Goal: Navigation & Orientation: Find specific page/section

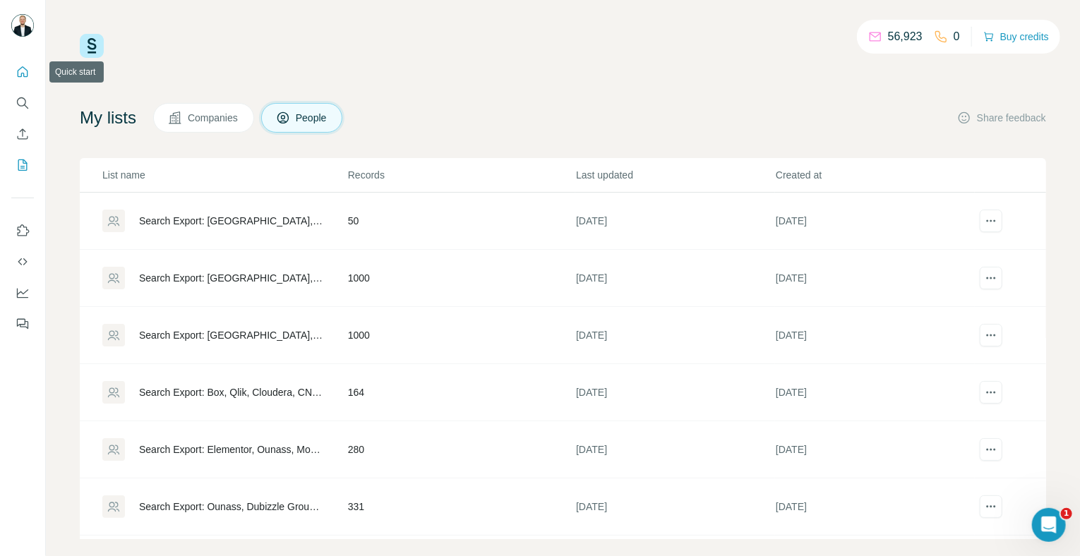
click at [21, 72] on icon "Quick start" at bounding box center [23, 72] width 14 height 14
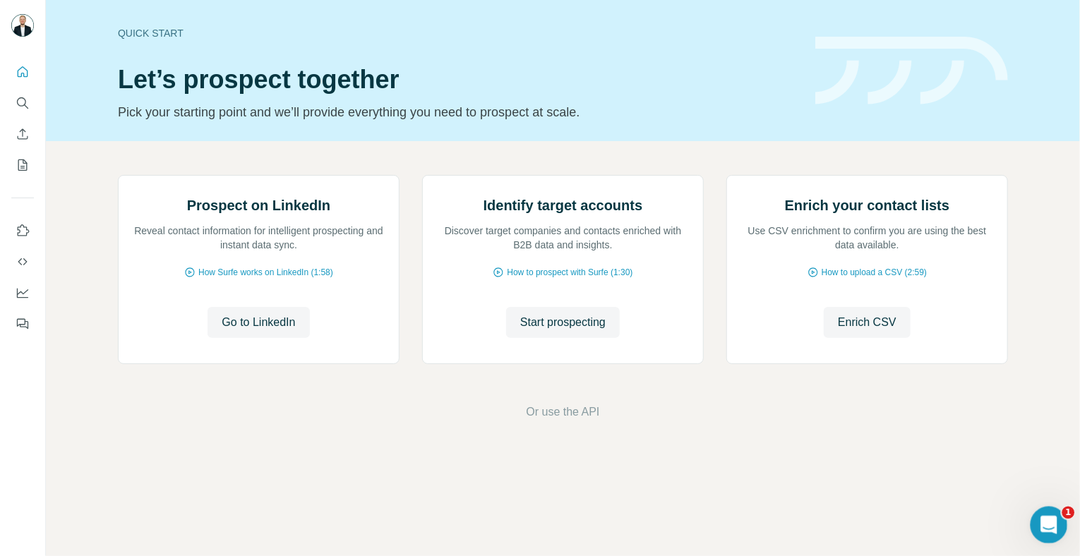
click at [1043, 519] on icon "Open Intercom Messenger" at bounding box center [1047, 523] width 23 height 23
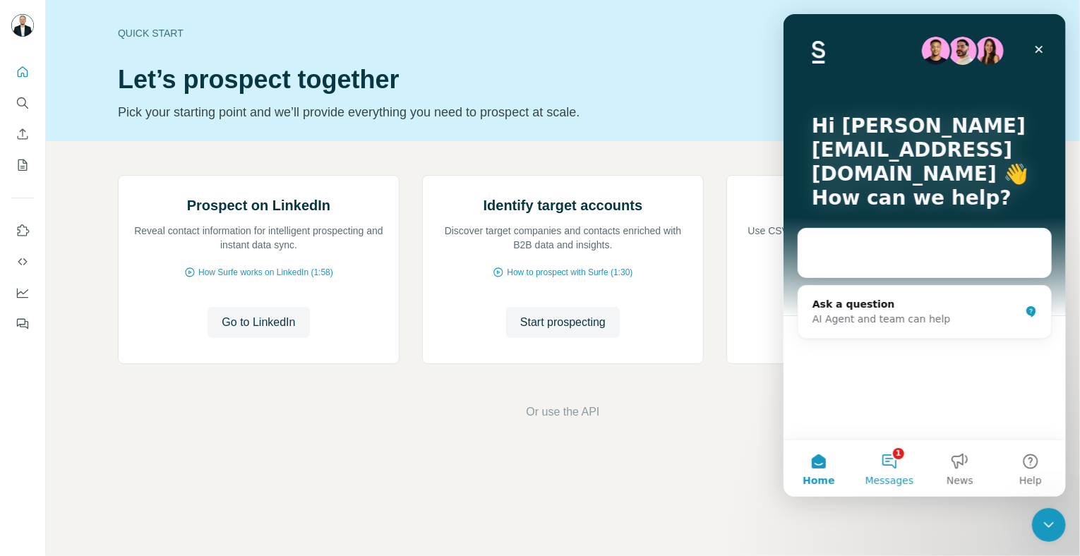
click at [899, 478] on span "Messages" at bounding box center [889, 481] width 49 height 10
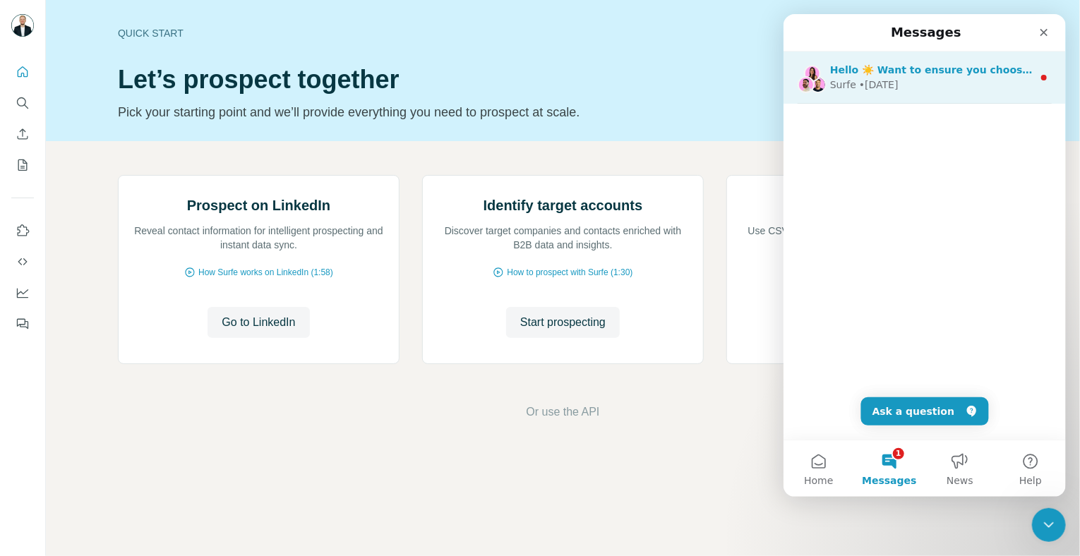
click at [1001, 88] on div "Surfe • [DATE]" at bounding box center [931, 85] width 203 height 15
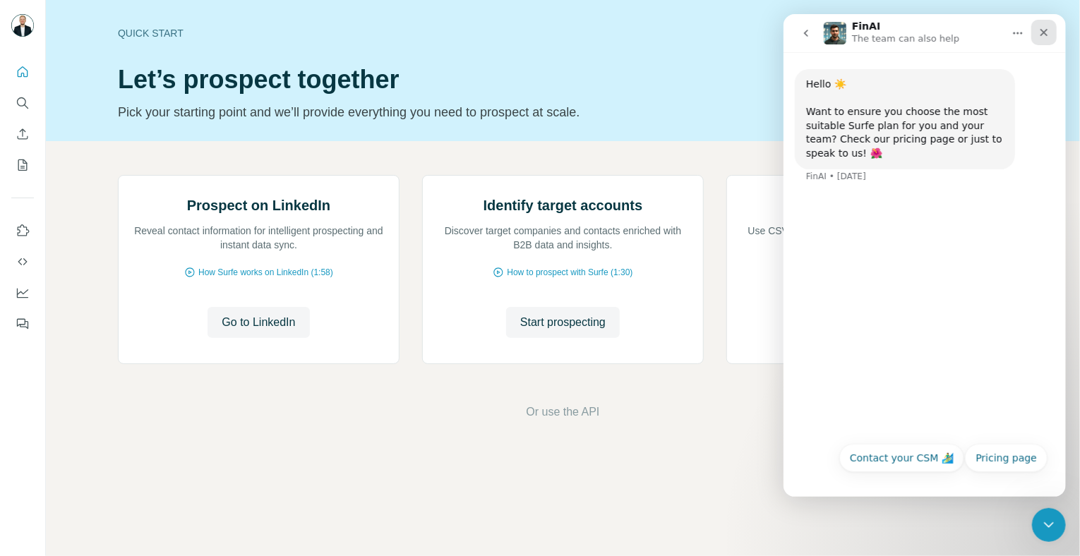
click at [1048, 33] on icon "Close" at bounding box center [1043, 32] width 11 height 11
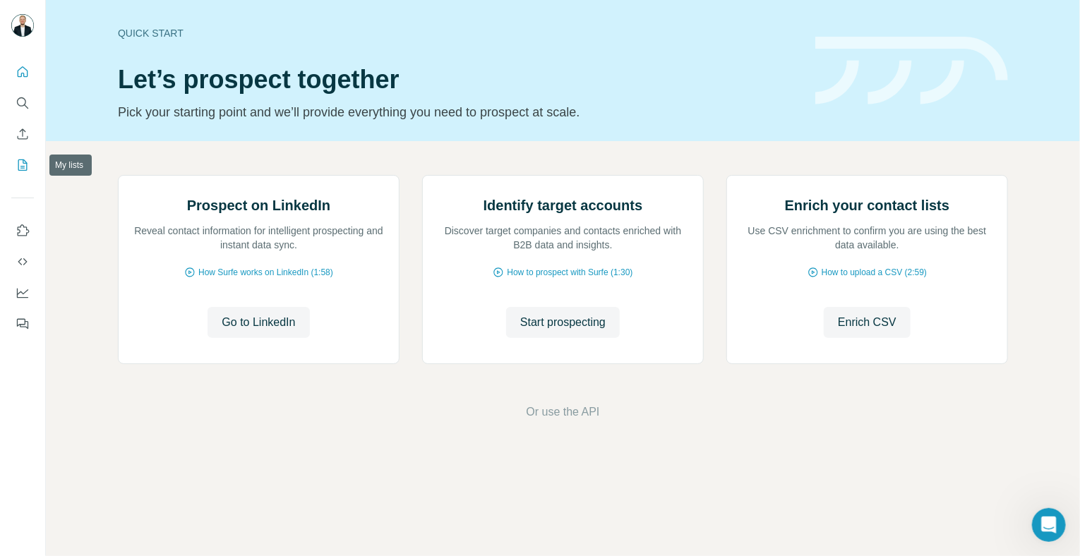
click at [23, 173] on button "My lists" at bounding box center [22, 165] width 23 height 25
click at [20, 136] on icon "Enrich CSV" at bounding box center [23, 134] width 14 height 14
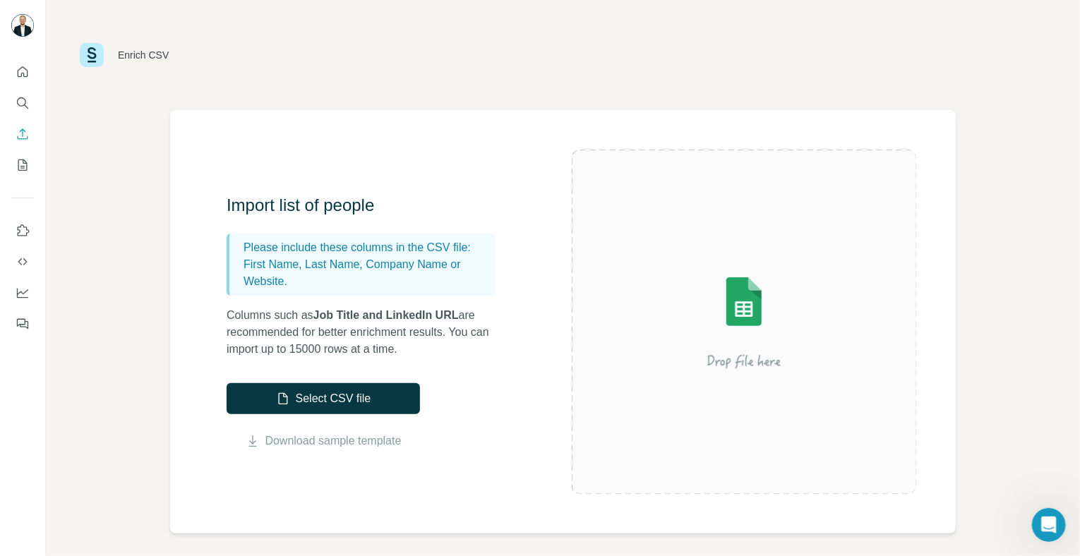
click at [23, 73] on icon "Quick start" at bounding box center [23, 71] width 11 height 11
